Goal: Contribute content: Add original content to the website for others to see

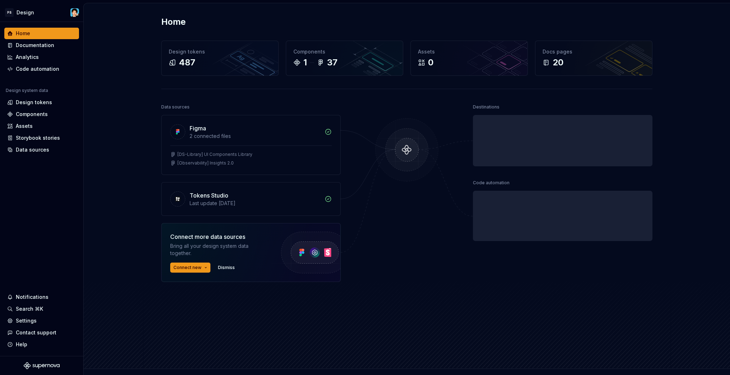
click at [141, 52] on div "Home Design tokens 487 Components 1 37 Assets 0 Docs pages 20 Data sources Figm…" at bounding box center [407, 186] width 647 height 366
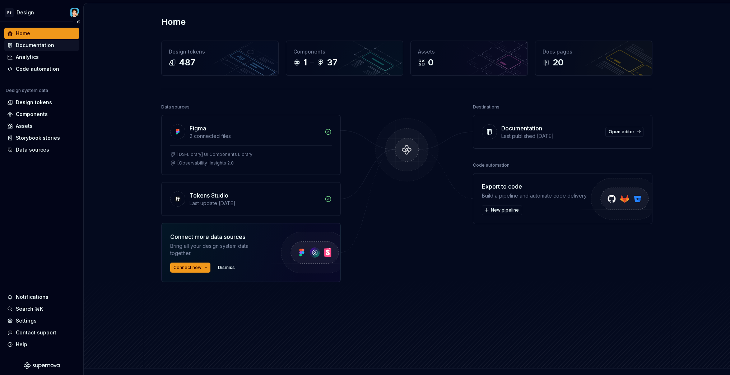
click at [52, 47] on div "Documentation" at bounding box center [41, 45] width 69 height 7
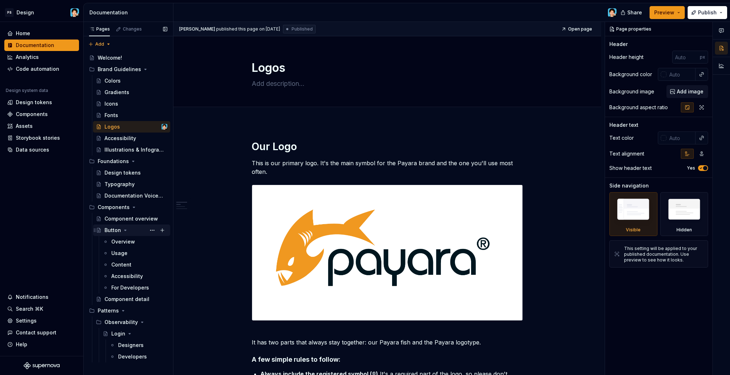
click at [133, 229] on div "Button" at bounding box center [136, 230] width 63 height 10
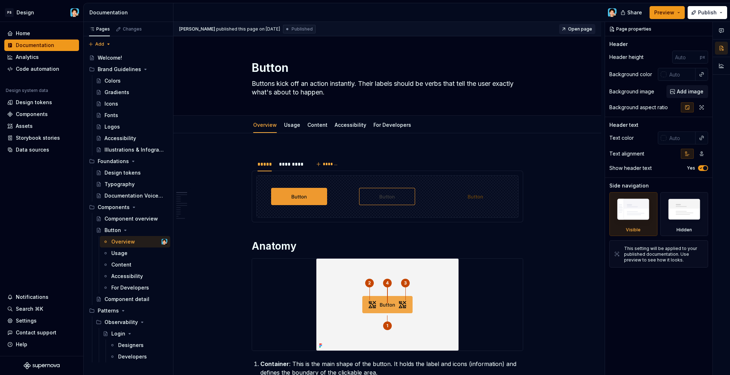
click at [574, 30] on span "Open page" at bounding box center [580, 29] width 24 height 6
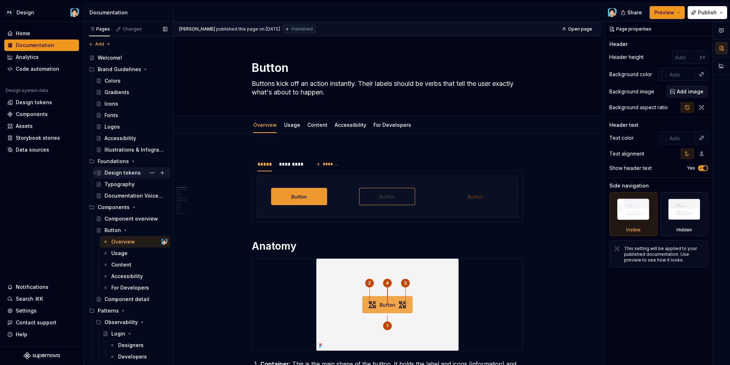
click at [134, 175] on div "Design tokens" at bounding box center [123, 172] width 36 height 7
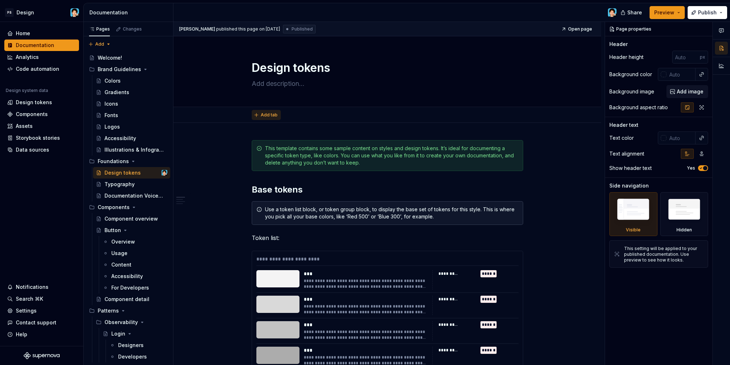
type textarea "*"
click at [268, 114] on span "Add tab" at bounding box center [269, 115] width 17 height 6
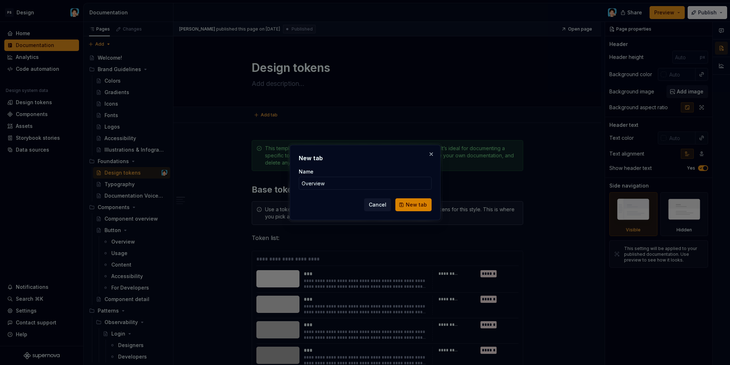
type input "Overview"
click at [421, 208] on button "New tab" at bounding box center [414, 204] width 36 height 13
type textarea "*"
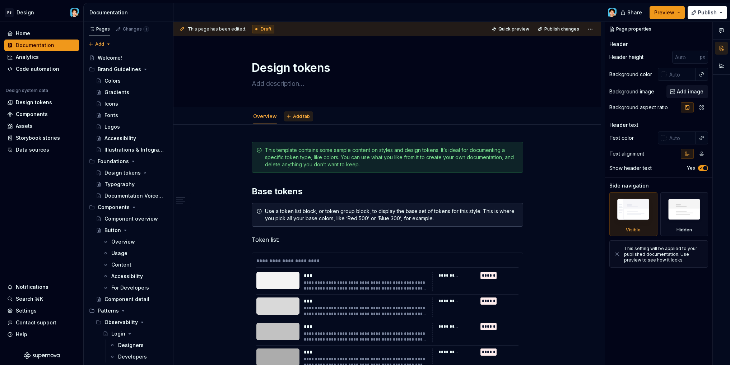
click at [298, 120] on button "Add tab" at bounding box center [298, 116] width 29 height 10
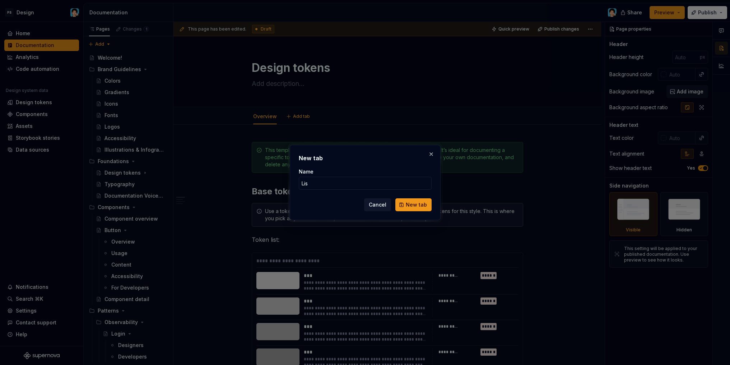
type input "List"
type textarea "*"
type input "List of Tokens"
click at [414, 204] on span "New tab" at bounding box center [416, 204] width 21 height 7
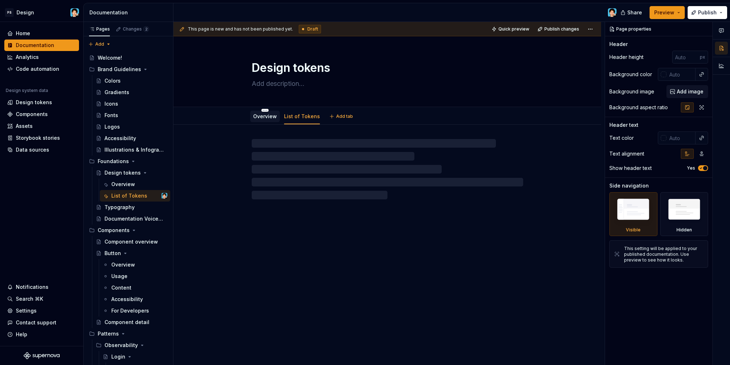
click at [269, 115] on link "Overview" at bounding box center [265, 116] width 24 height 6
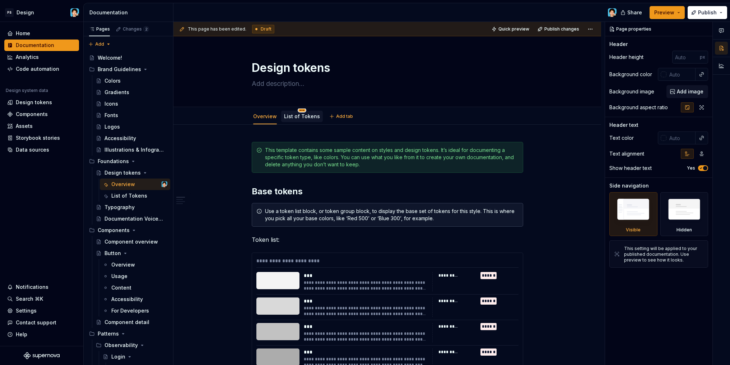
click at [298, 110] on html "PS Design Home Documentation Analytics Code automation Design system data Desig…" at bounding box center [365, 182] width 730 height 365
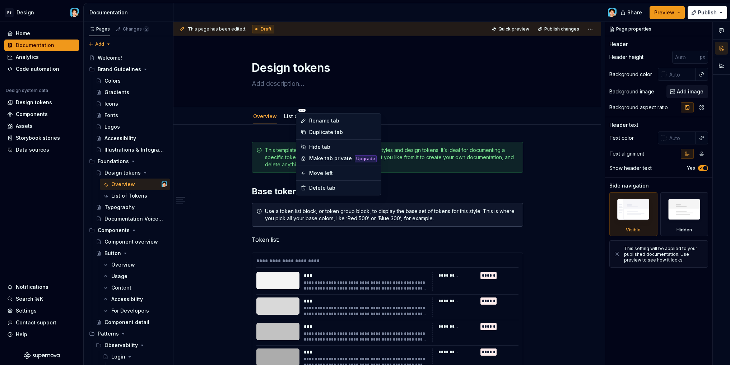
type textarea "*"
click at [319, 118] on div "Rename tab" at bounding box center [343, 120] width 68 height 7
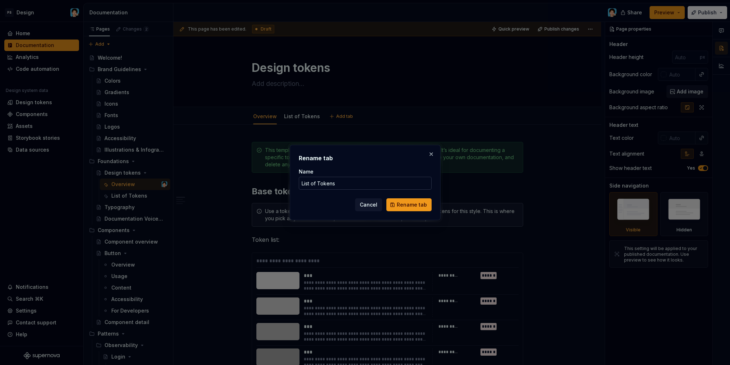
click at [324, 187] on input "List of Tokens" at bounding box center [365, 183] width 133 height 13
type input "t"
type input "Token List"
click at [403, 206] on span "Rename tab" at bounding box center [412, 204] width 30 height 7
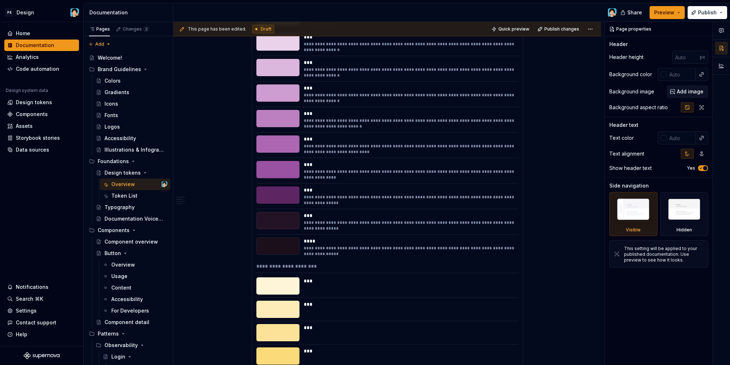
scroll to position [3350, 0]
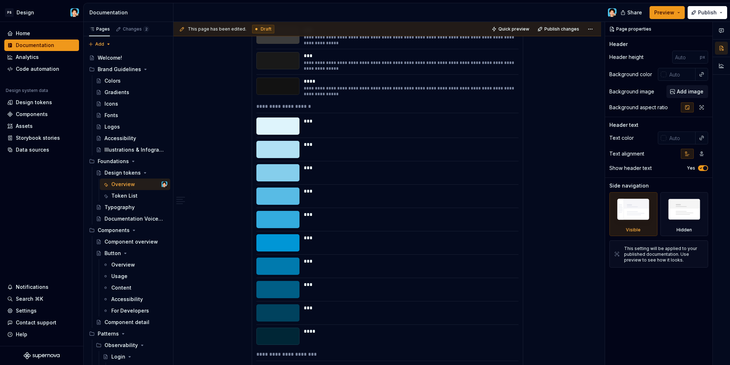
type textarea "*"
